Goal: Task Accomplishment & Management: Use online tool/utility

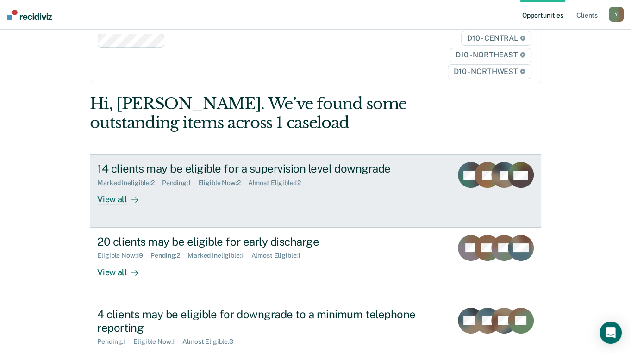
scroll to position [62, 0]
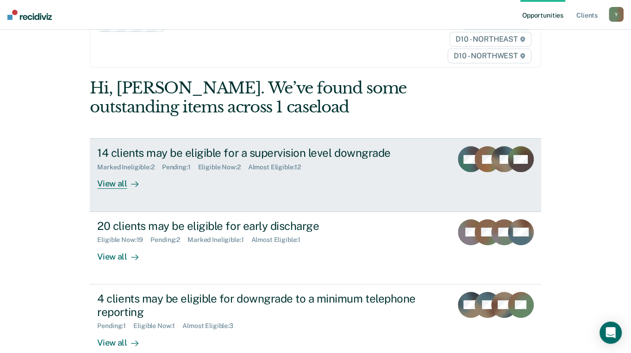
click at [116, 171] on div "View all" at bounding box center [123, 180] width 52 height 18
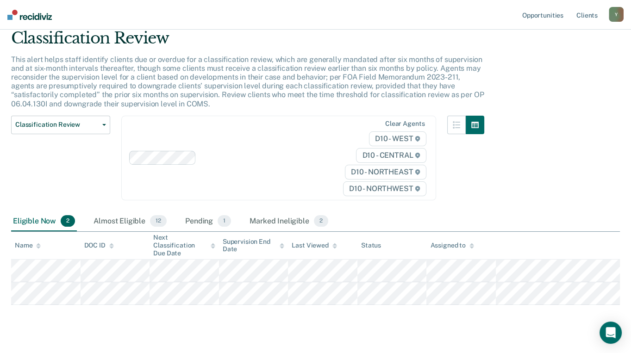
scroll to position [52, 0]
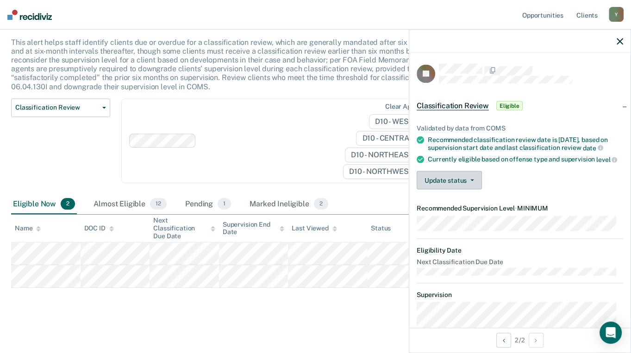
click at [433, 189] on button "Update status" at bounding box center [449, 180] width 65 height 19
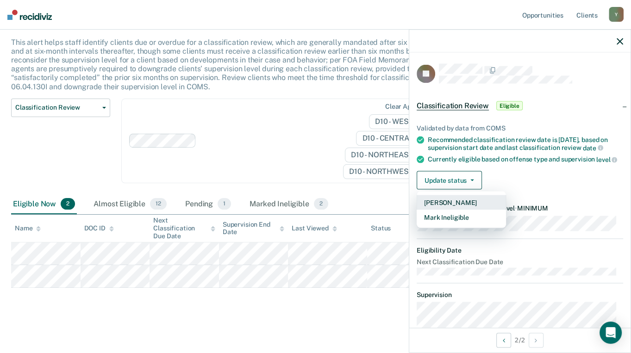
click at [432, 207] on button "[PERSON_NAME]" at bounding box center [461, 202] width 89 height 15
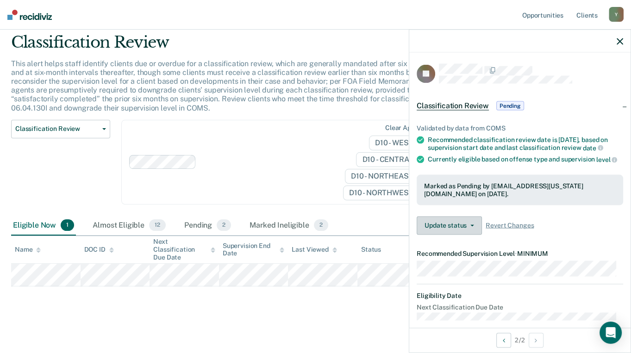
scroll to position [30, 0]
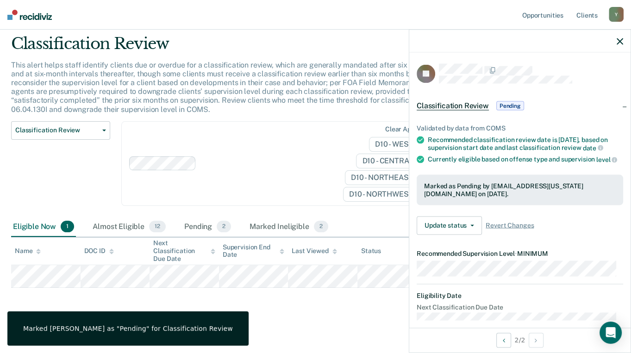
click at [290, 319] on main "Classification Review This alert helps staff identify clients due or overdue fo…" at bounding box center [315, 185] width 631 height 332
click at [454, 101] on span "Classification Review" at bounding box center [453, 105] width 72 height 9
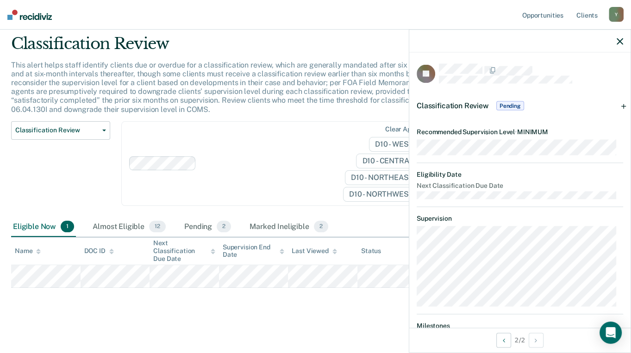
click at [350, 293] on div "Classification Review This alert helps staff identify clients due or overdue fo…" at bounding box center [315, 174] width 609 height 281
click at [620, 37] on button "button" at bounding box center [620, 41] width 6 height 8
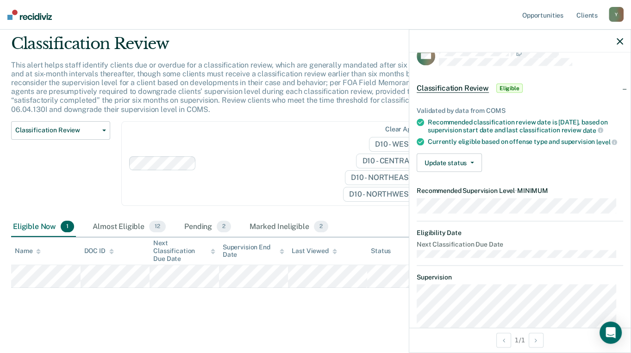
scroll to position [0, 0]
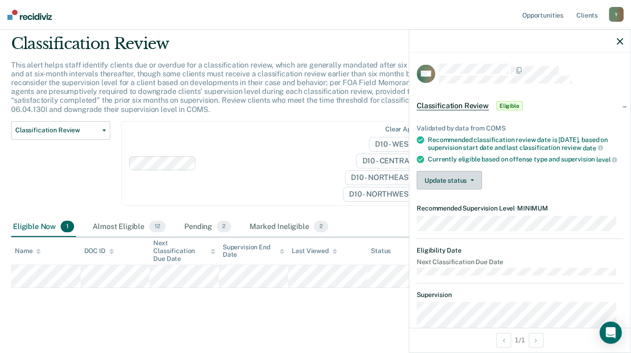
click at [453, 182] on button "Update status" at bounding box center [449, 180] width 65 height 19
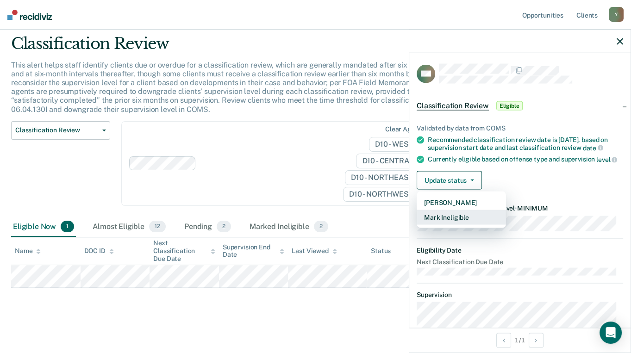
click at [445, 222] on button "Mark Ineligible" at bounding box center [461, 217] width 89 height 15
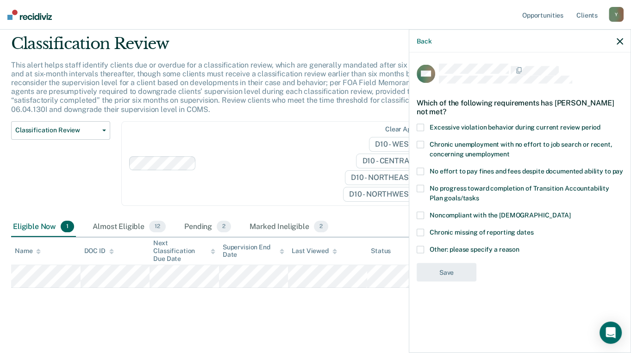
click at [422, 248] on span at bounding box center [420, 249] width 7 height 7
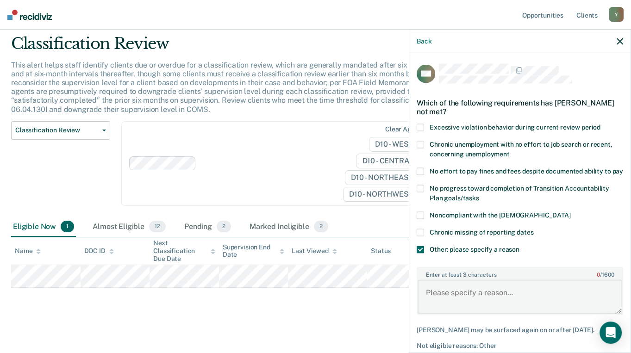
click at [511, 300] on textarea "Enter at least 3 characters 0 / 1600" at bounding box center [520, 297] width 205 height 34
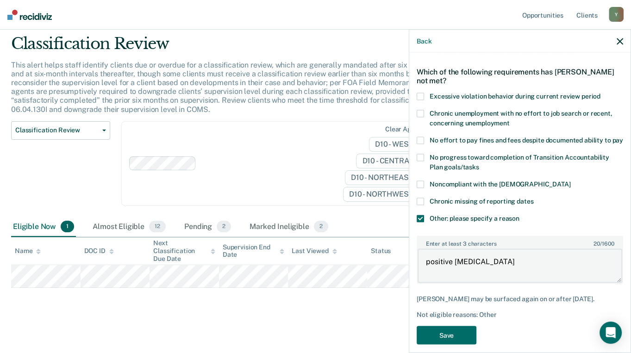
scroll to position [57, 0]
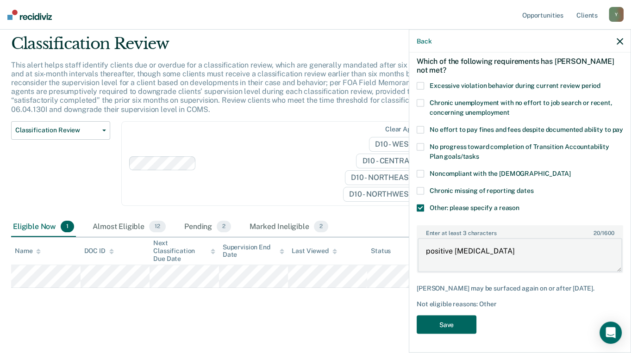
type textarea "positive [MEDICAL_DATA]"
click at [432, 325] on button "Save" at bounding box center [447, 324] width 60 height 19
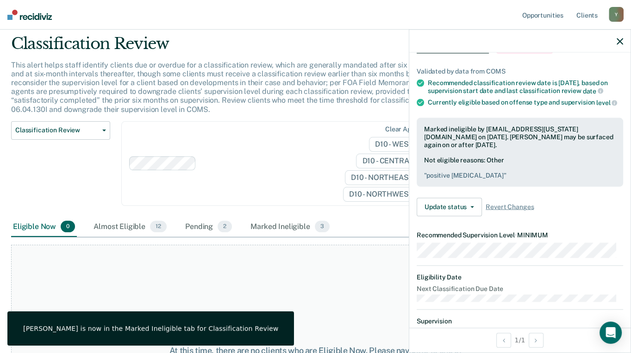
click at [301, 298] on div "At this time, there are no clients who are Eligible Now. Please navigate to one…" at bounding box center [315, 355] width 609 height 221
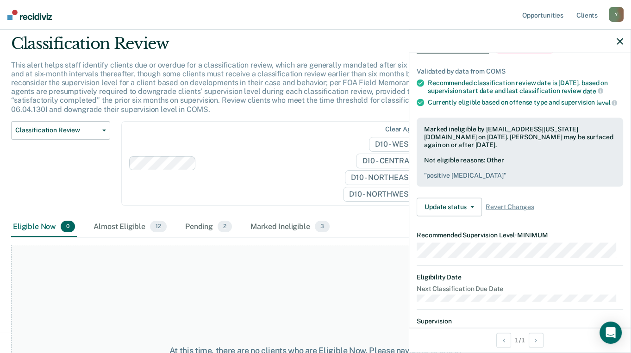
click at [622, 43] on icon "button" at bounding box center [620, 41] width 6 height 6
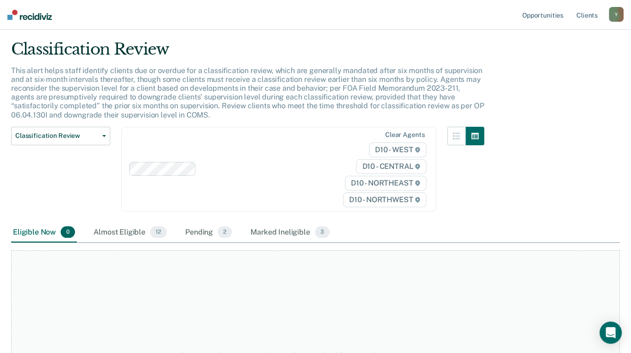
scroll to position [0, 0]
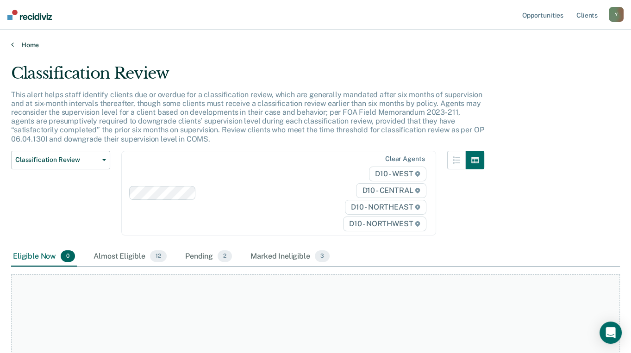
click at [16, 44] on link "Home" at bounding box center [315, 45] width 609 height 8
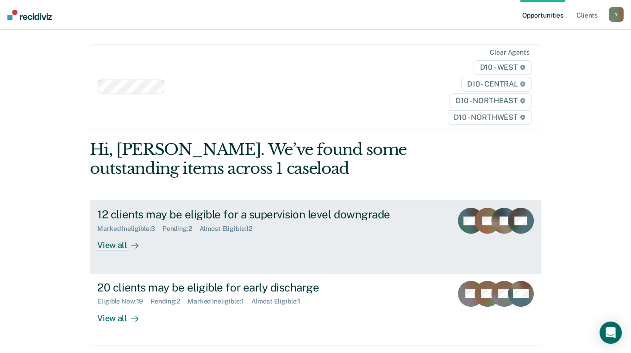
click at [117, 233] on div "View all" at bounding box center [123, 242] width 52 height 18
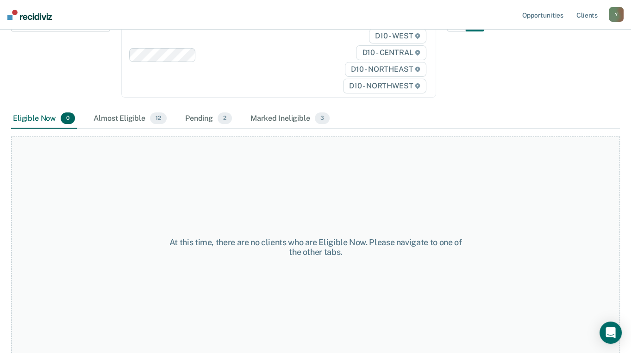
scroll to position [139, 0]
click at [125, 114] on div "Almost Eligible 12" at bounding box center [130, 118] width 77 height 20
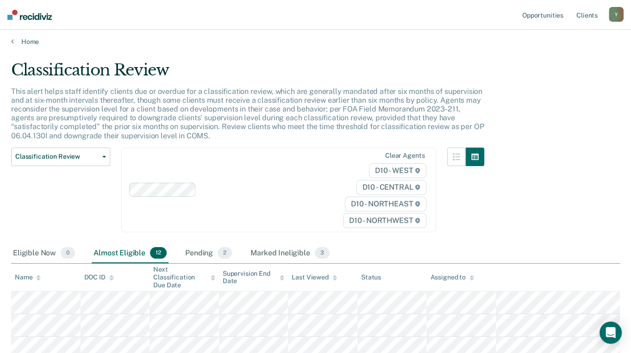
scroll to position [0, 0]
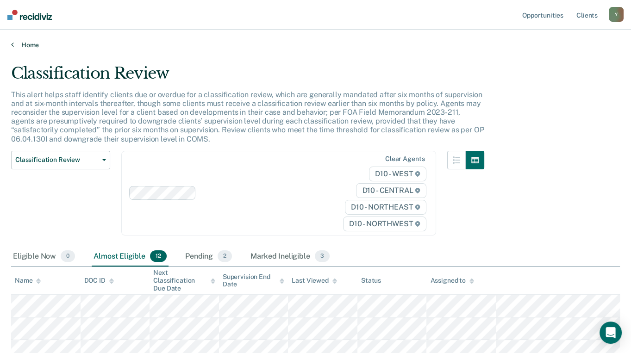
click at [14, 44] on link "Home" at bounding box center [315, 45] width 609 height 8
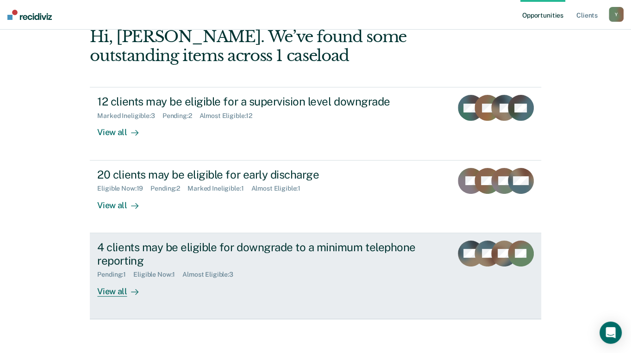
scroll to position [119, 0]
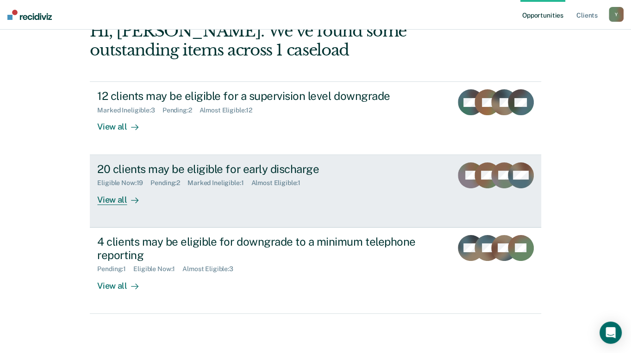
click at [102, 187] on div "View all" at bounding box center [123, 196] width 52 height 18
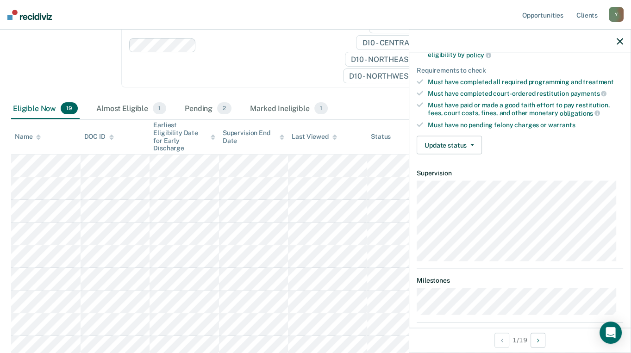
scroll to position [139, 0]
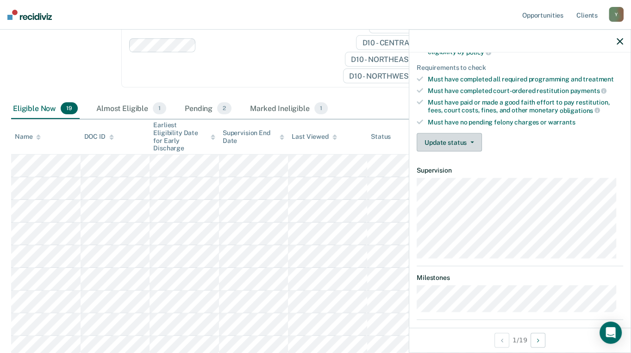
click at [451, 146] on button "Update status" at bounding box center [449, 142] width 65 height 19
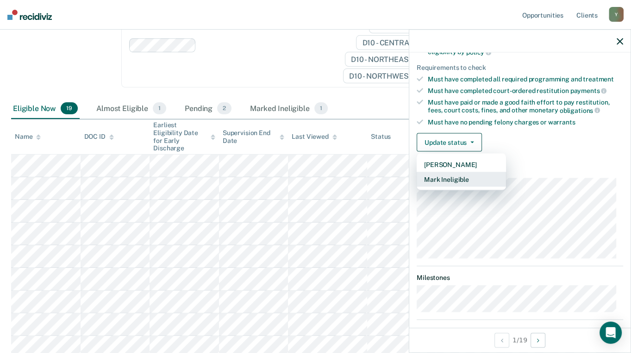
click at [457, 176] on button "Mark Ineligible" at bounding box center [461, 179] width 89 height 15
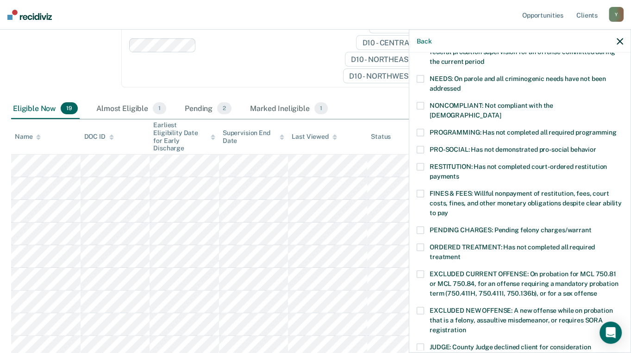
click at [423, 103] on span at bounding box center [420, 105] width 7 height 7
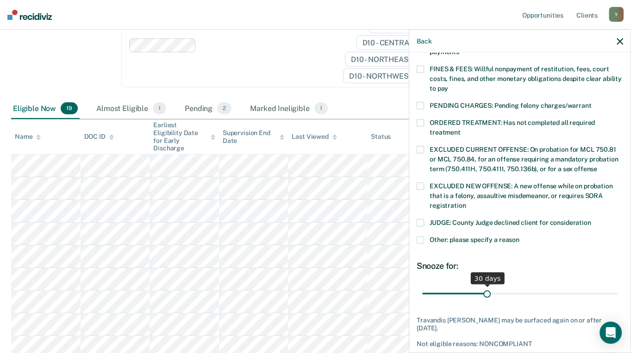
scroll to position [292, 0]
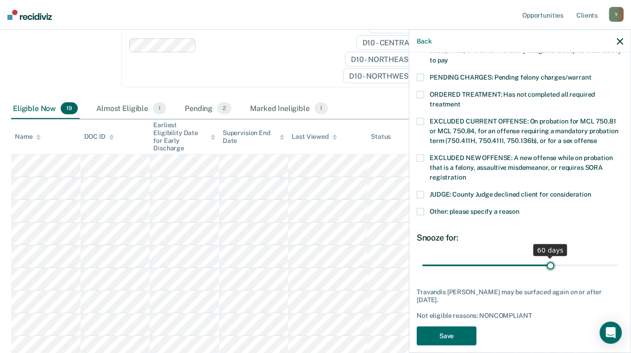
drag, startPoint x: 482, startPoint y: 255, endPoint x: 545, endPoint y: 253, distance: 62.5
type input "60"
click at [545, 257] on input "range" at bounding box center [519, 265] width 195 height 16
click at [456, 327] on button "Save" at bounding box center [447, 336] width 60 height 19
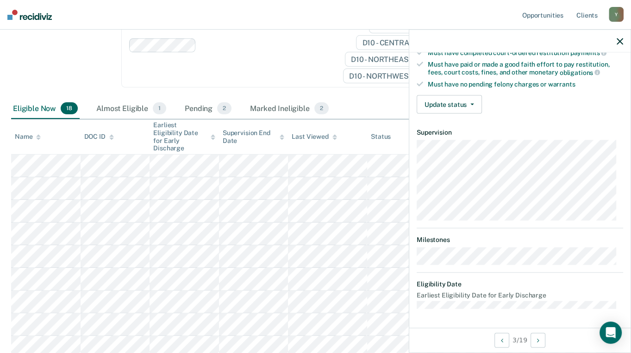
scroll to position [174, 0]
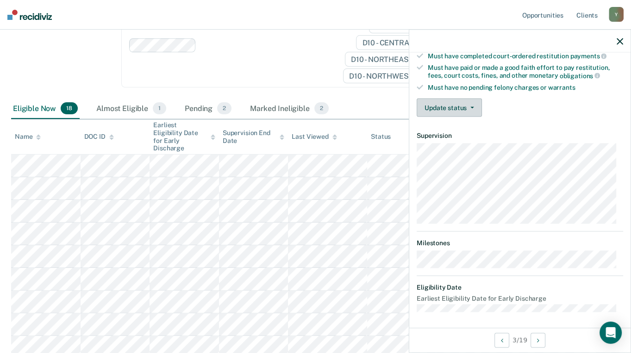
click at [454, 110] on button "Update status" at bounding box center [449, 108] width 65 height 19
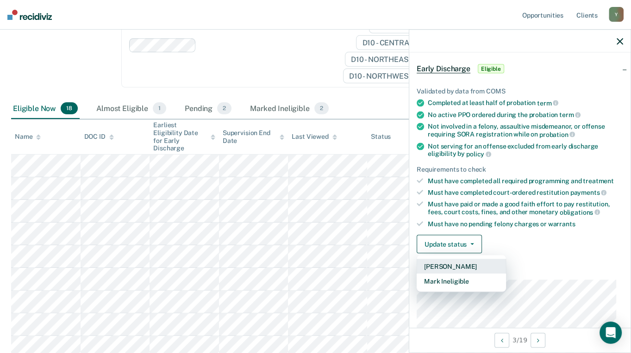
scroll to position [35, 0]
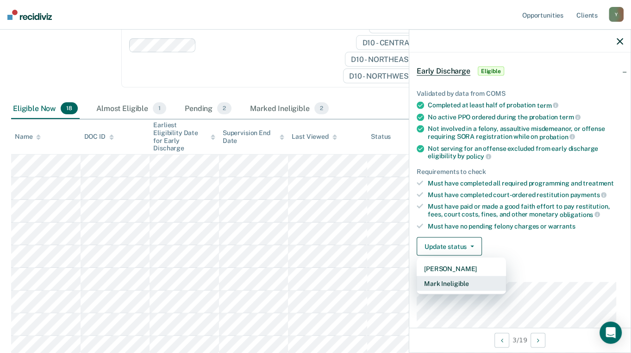
click at [466, 279] on button "Mark Ineligible" at bounding box center [461, 283] width 89 height 15
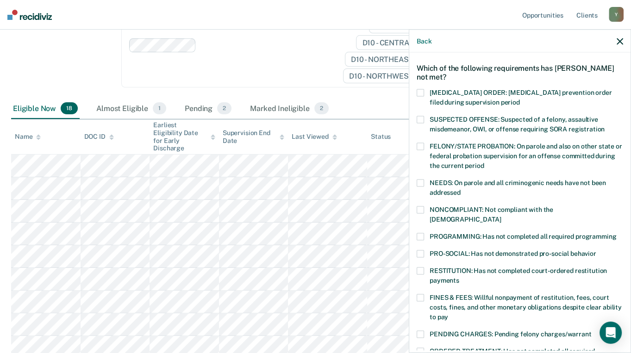
click at [423, 207] on span at bounding box center [420, 209] width 7 height 7
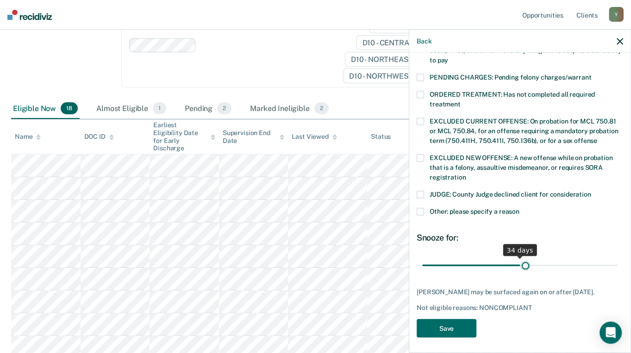
scroll to position [284, 0]
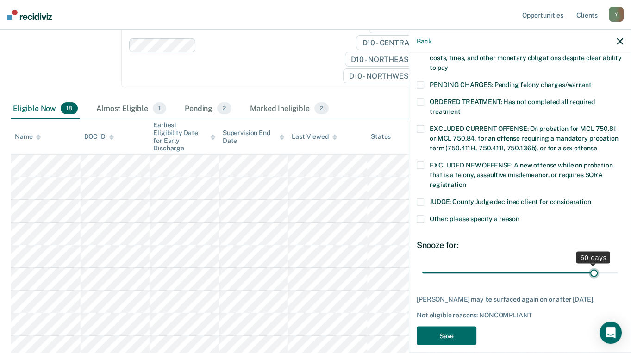
drag, startPoint x: 504, startPoint y: 253, endPoint x: 588, endPoint y: 260, distance: 84.1
type input "60"
click at [588, 265] on input "range" at bounding box center [519, 273] width 195 height 16
click at [460, 326] on button "Save" at bounding box center [447, 335] width 60 height 19
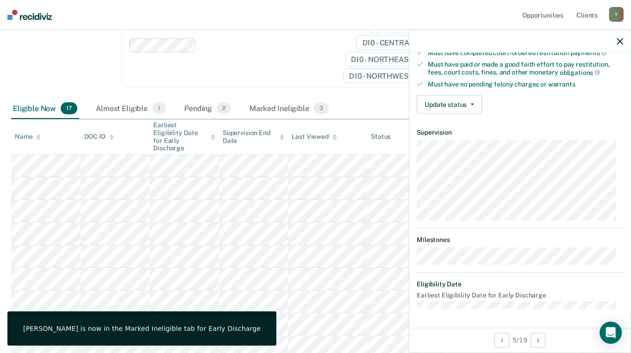
scroll to position [163, 0]
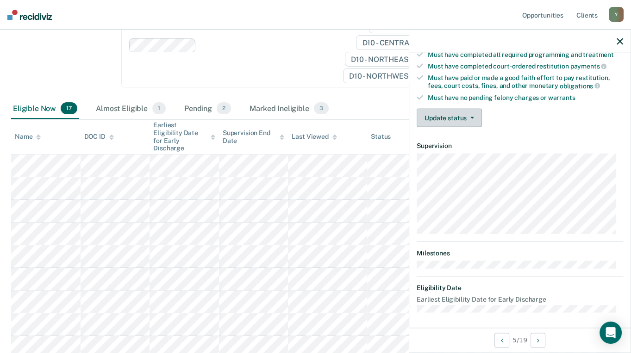
click at [464, 118] on button "Update status" at bounding box center [449, 118] width 65 height 19
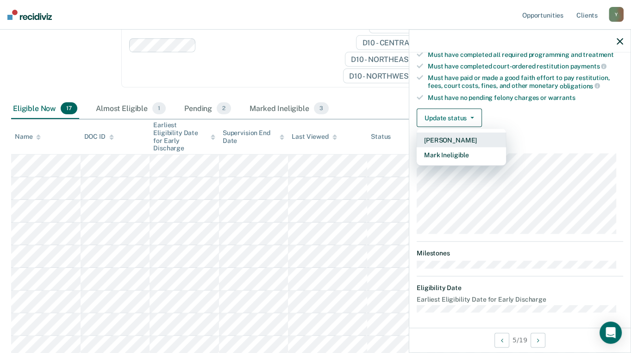
click at [457, 135] on button "[PERSON_NAME]" at bounding box center [461, 140] width 89 height 15
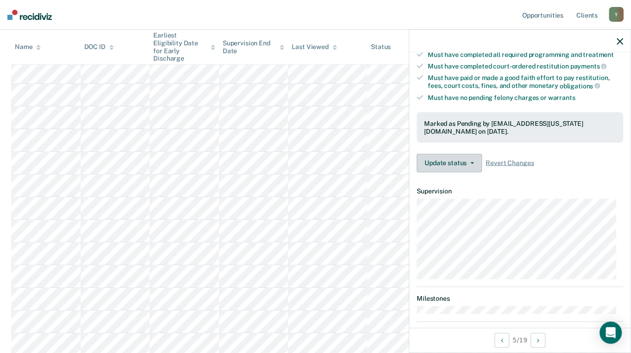
scroll to position [361, 0]
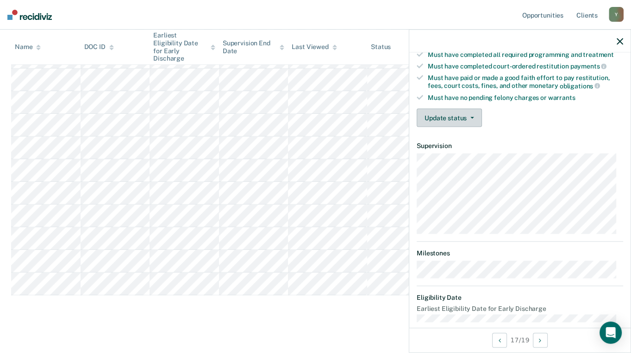
click at [456, 113] on button "Update status" at bounding box center [449, 118] width 65 height 19
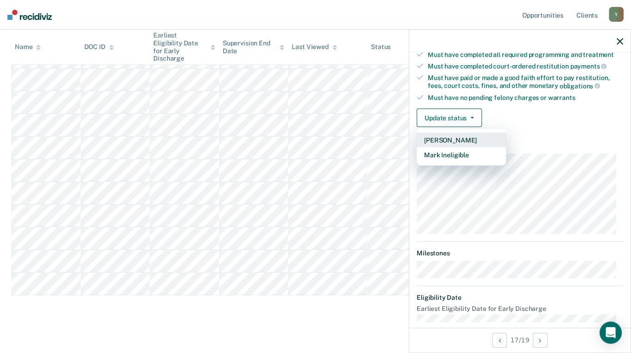
click at [445, 137] on button "[PERSON_NAME]" at bounding box center [461, 140] width 89 height 15
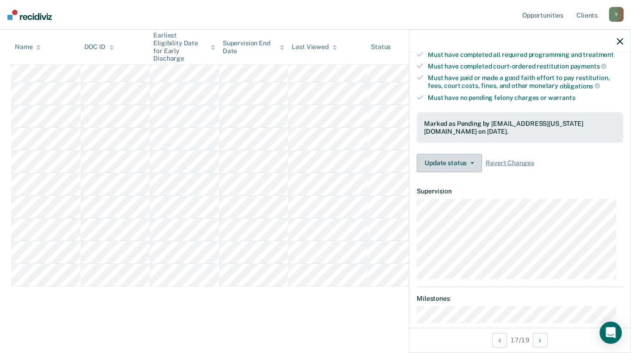
scroll to position [338, 0]
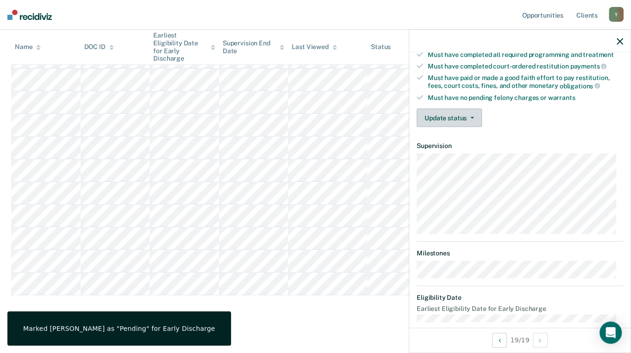
click at [458, 117] on button "Update status" at bounding box center [449, 118] width 65 height 19
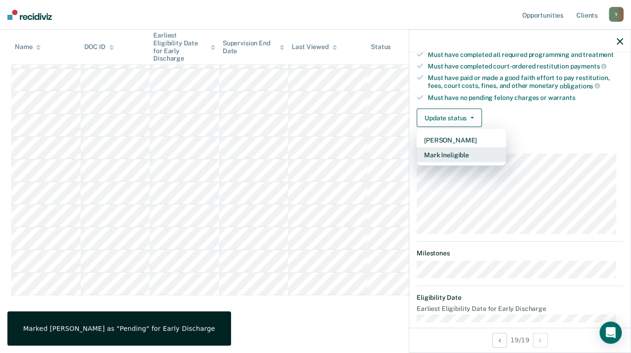
click at [448, 156] on button "Mark Ineligible" at bounding box center [461, 155] width 89 height 15
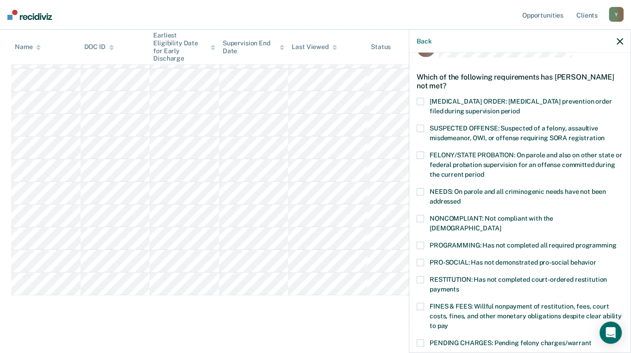
scroll to position [25, 0]
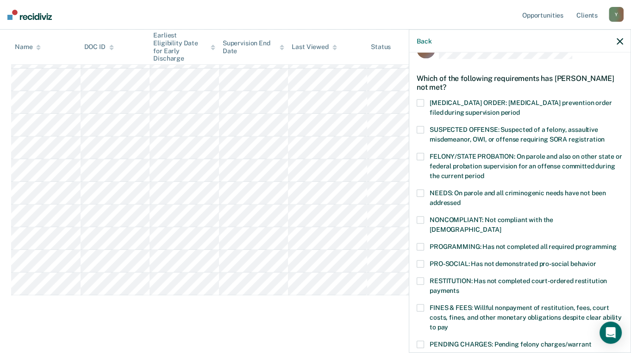
click at [420, 243] on span at bounding box center [420, 246] width 7 height 7
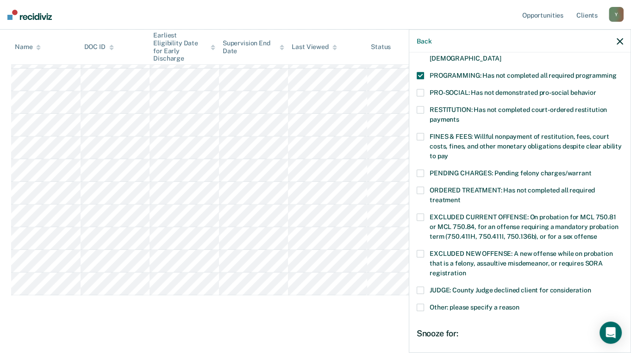
scroll to position [292, 0]
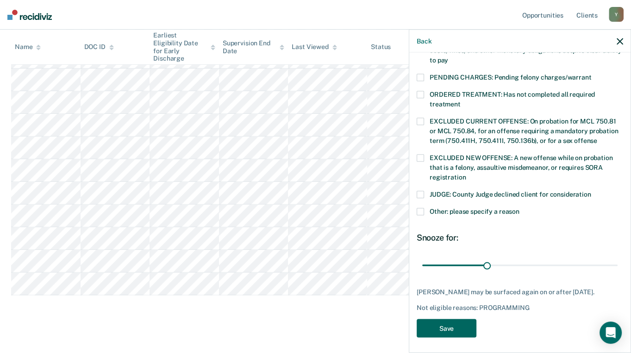
click at [454, 328] on button "Save" at bounding box center [447, 328] width 60 height 19
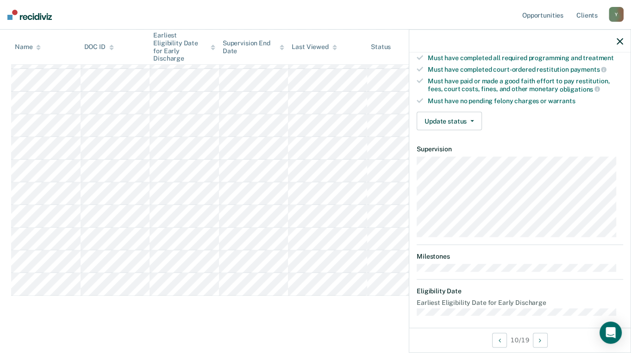
scroll to position [163, 0]
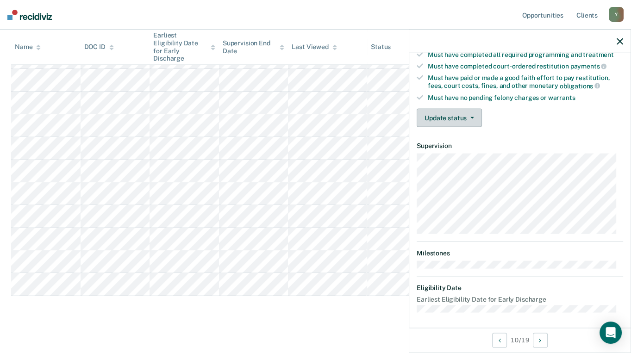
click at [464, 120] on button "Update status" at bounding box center [449, 118] width 65 height 19
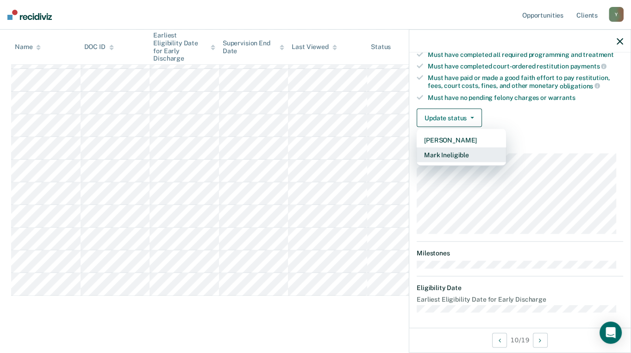
click at [459, 151] on button "Mark Ineligible" at bounding box center [461, 155] width 89 height 15
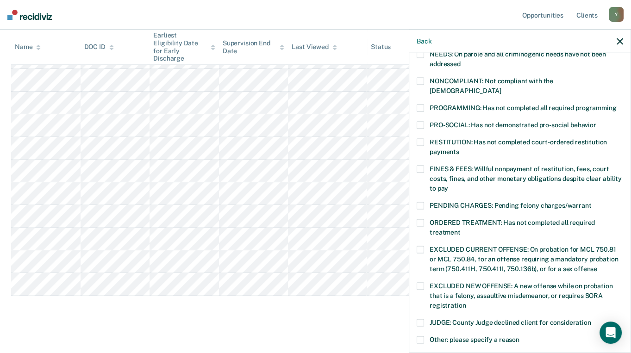
click at [425, 165] on label "FINES & FEES: Willful nonpayment of restitution, fees, court costs, fines, and …" at bounding box center [520, 179] width 207 height 29
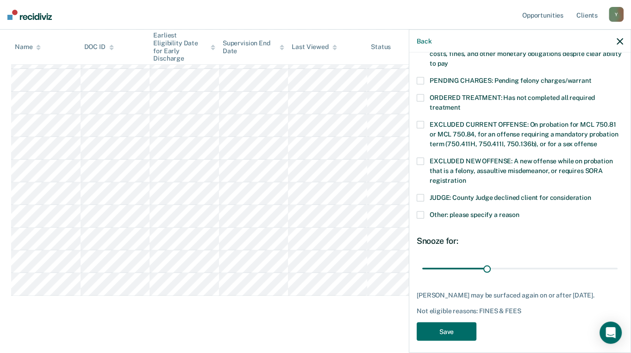
scroll to position [292, 0]
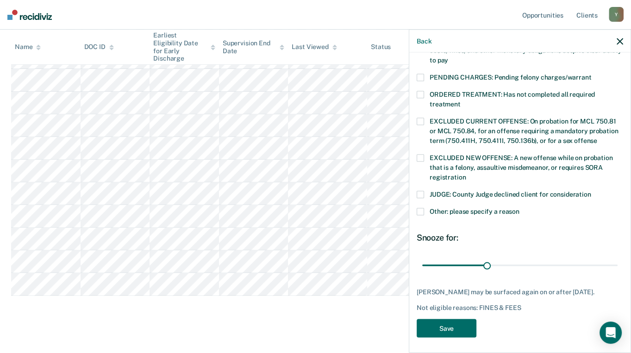
click at [422, 91] on span at bounding box center [420, 94] width 7 height 7
click at [430, 320] on button "Save" at bounding box center [447, 328] width 60 height 19
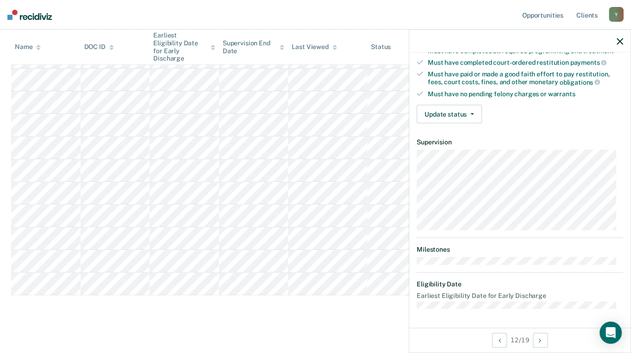
scroll to position [163, 0]
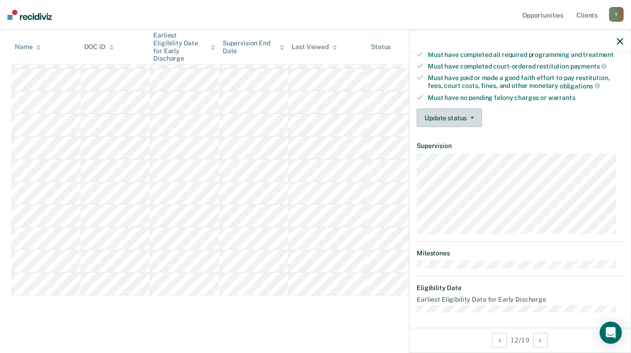
click at [443, 117] on button "Update status" at bounding box center [449, 118] width 65 height 19
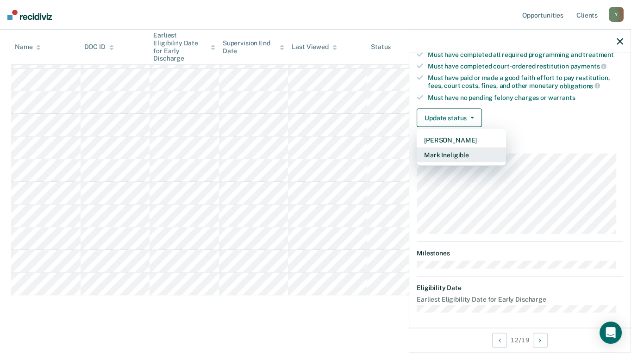
click at [443, 150] on button "Mark Ineligible" at bounding box center [461, 155] width 89 height 15
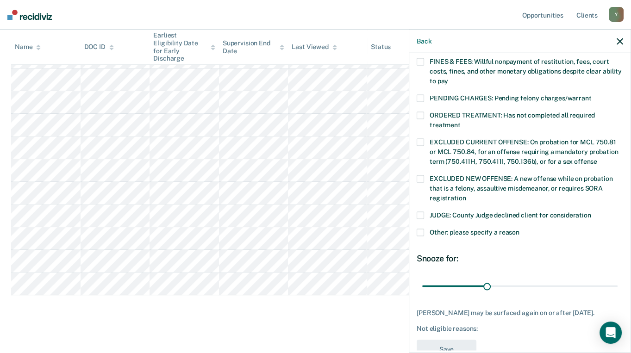
scroll to position [292, 0]
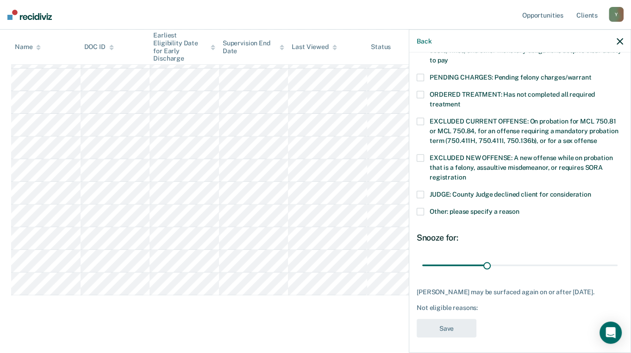
click at [420, 208] on span at bounding box center [420, 211] width 7 height 7
